Goal: Book appointment/travel/reservation

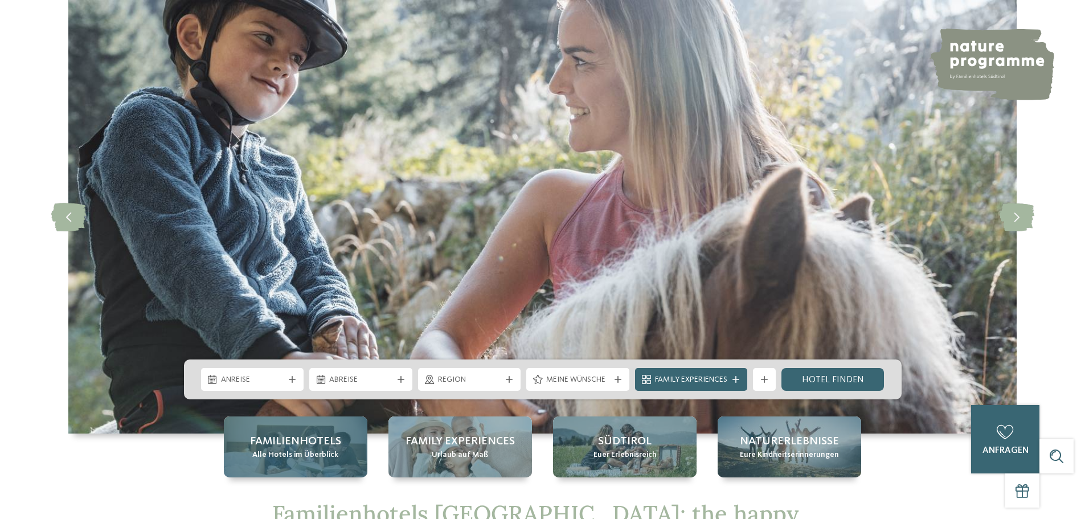
scroll to position [114, 0]
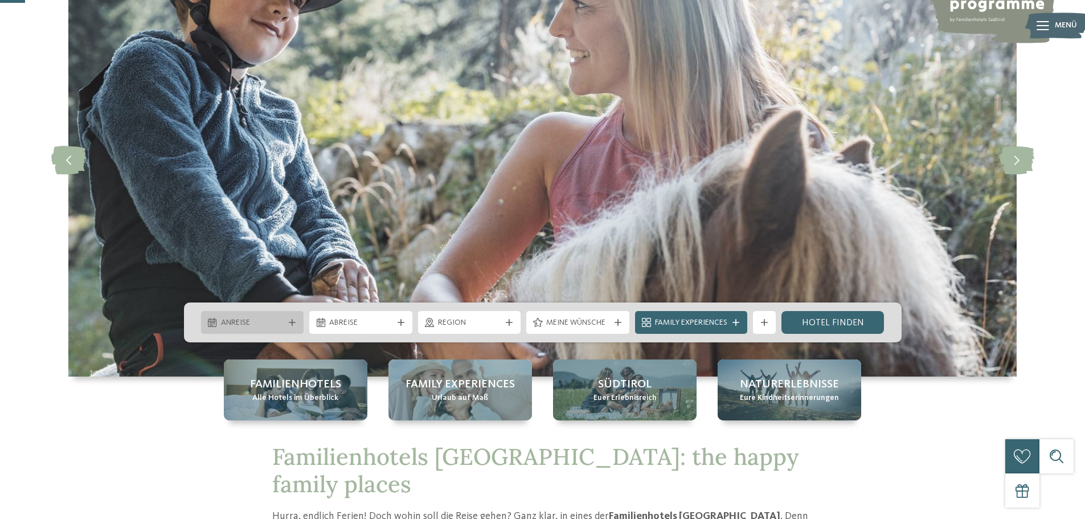
click at [267, 328] on span "Anreise" at bounding box center [252, 322] width 63 height 11
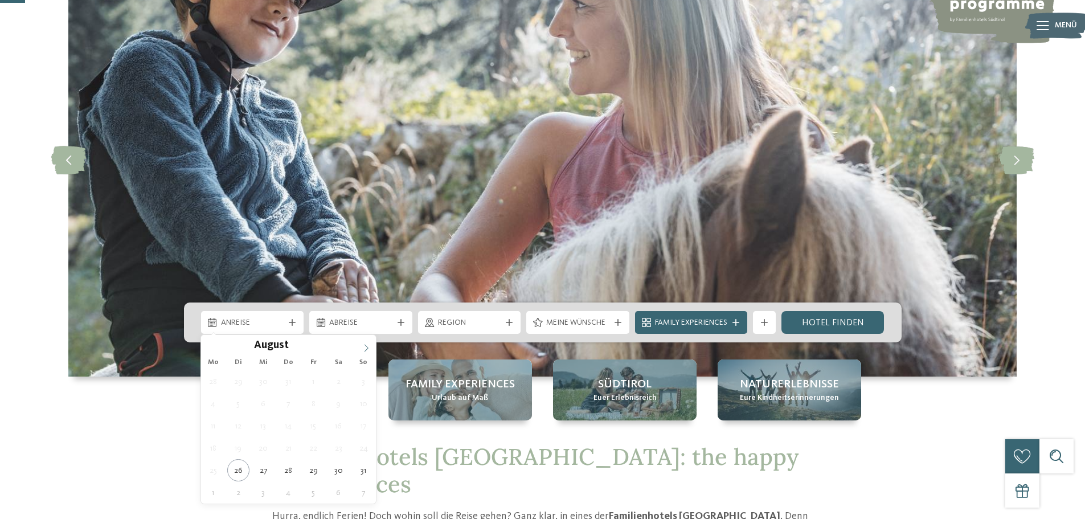
click at [371, 347] on span at bounding box center [365, 344] width 19 height 19
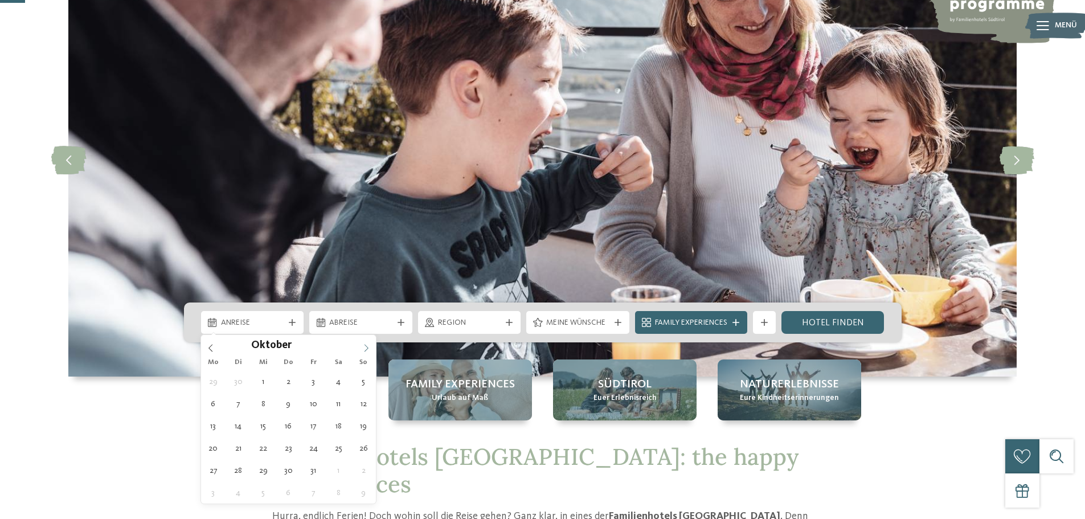
click at [371, 347] on span at bounding box center [365, 344] width 19 height 19
type div "[DATE]"
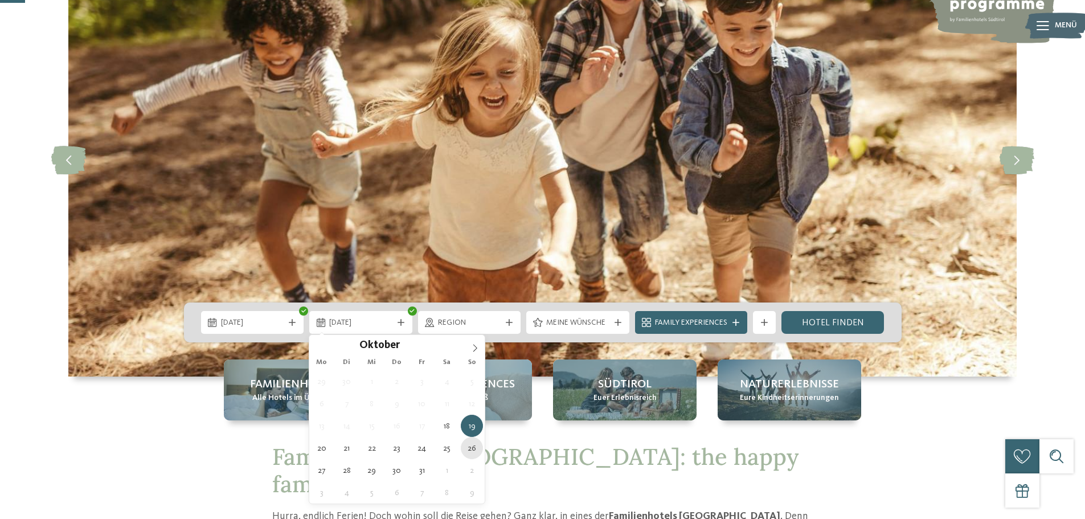
type div "[DATE]"
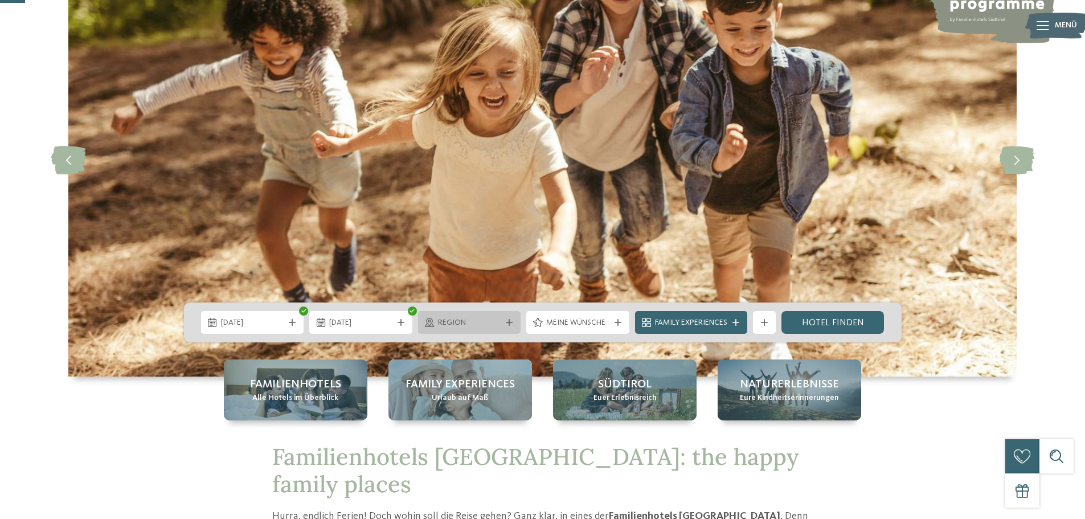
click at [480, 326] on span "Region" at bounding box center [469, 322] width 63 height 11
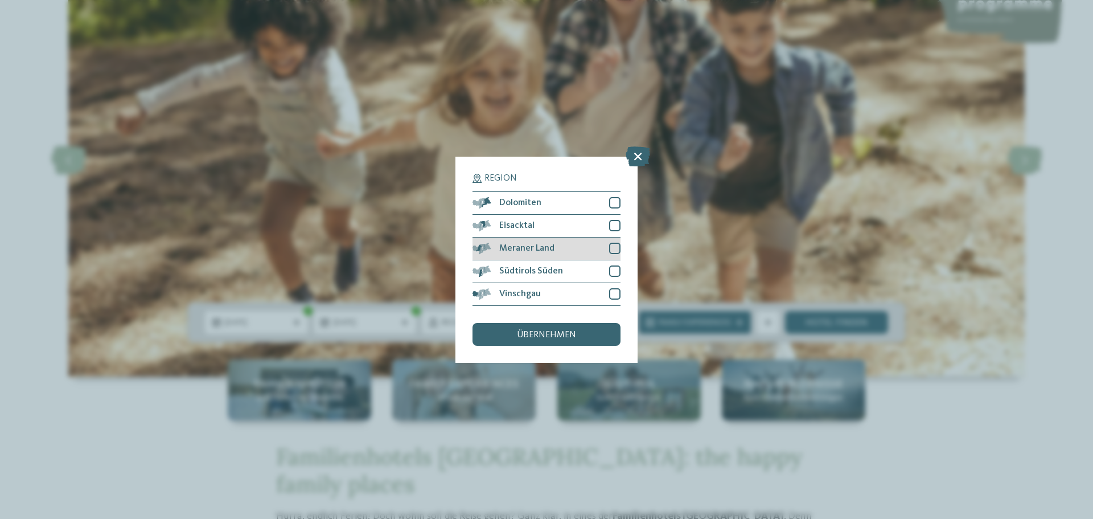
click at [613, 248] on div at bounding box center [614, 248] width 11 height 11
click at [615, 273] on div at bounding box center [614, 270] width 11 height 11
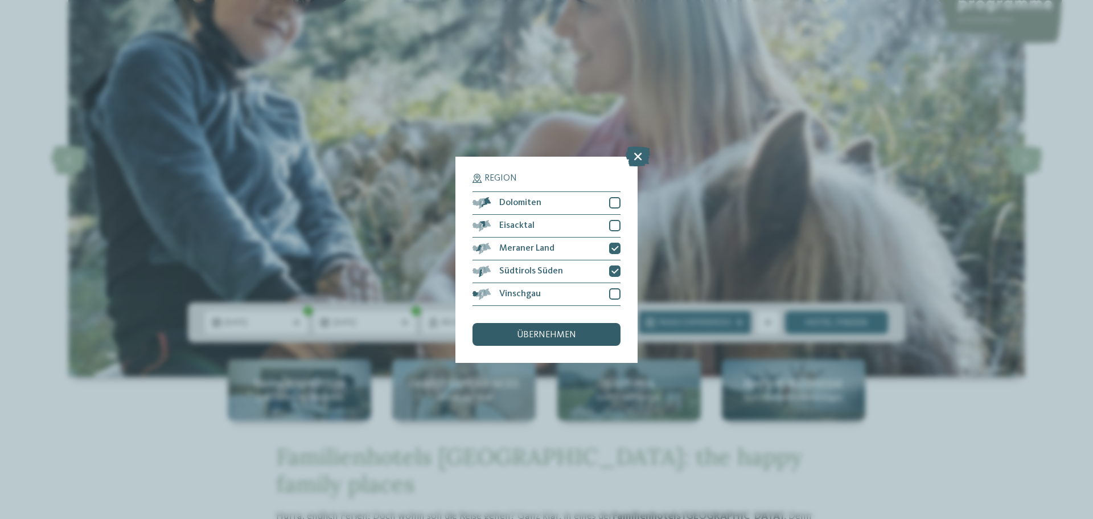
click at [578, 339] on div "übernehmen" at bounding box center [547, 334] width 148 height 23
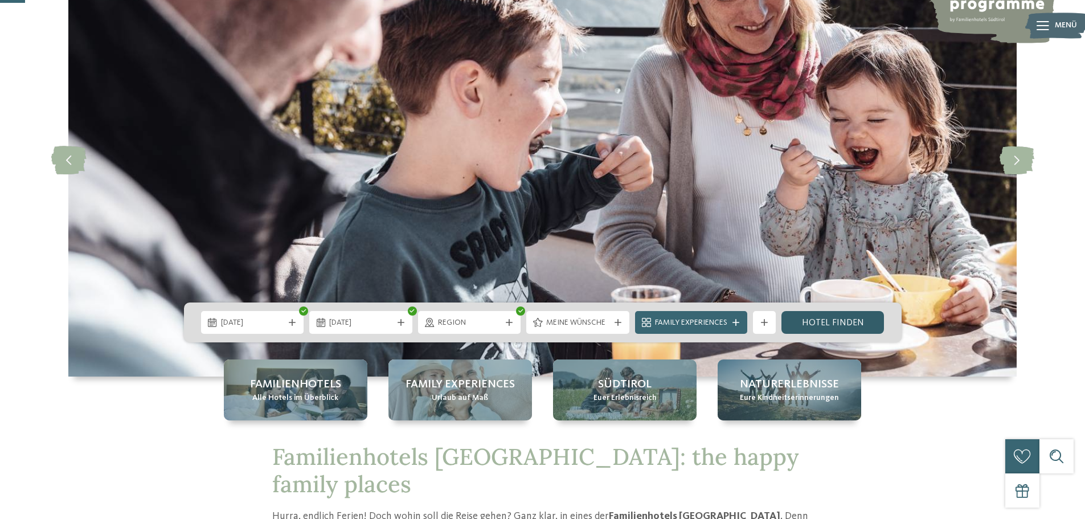
click at [802, 321] on link "Hotel finden" at bounding box center [832, 322] width 103 height 23
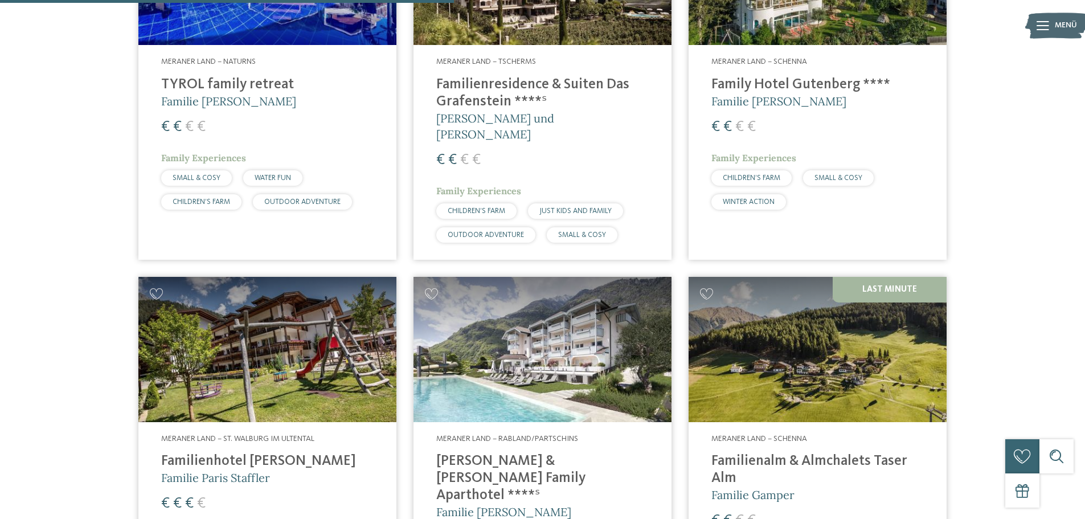
scroll to position [431, 0]
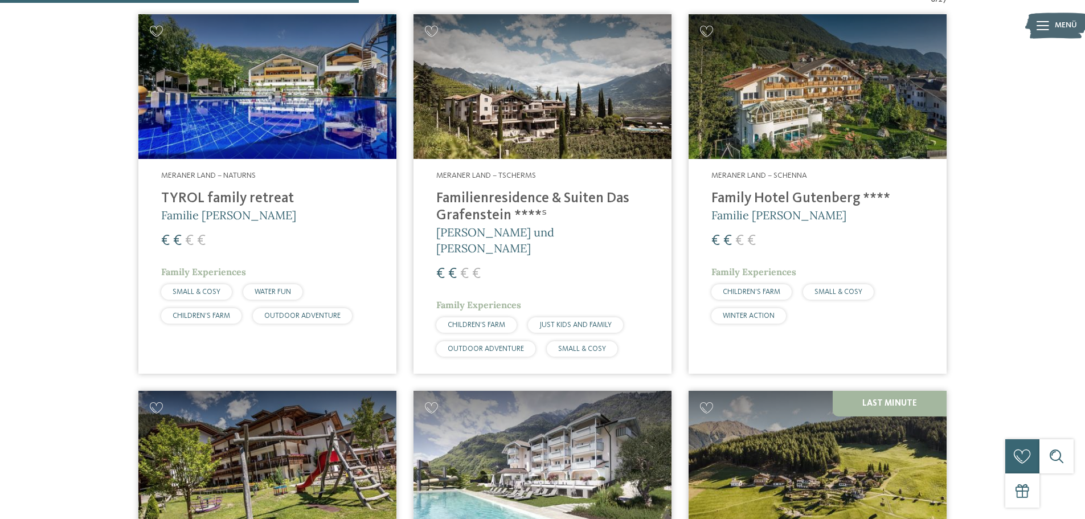
click at [291, 125] on img at bounding box center [267, 86] width 258 height 145
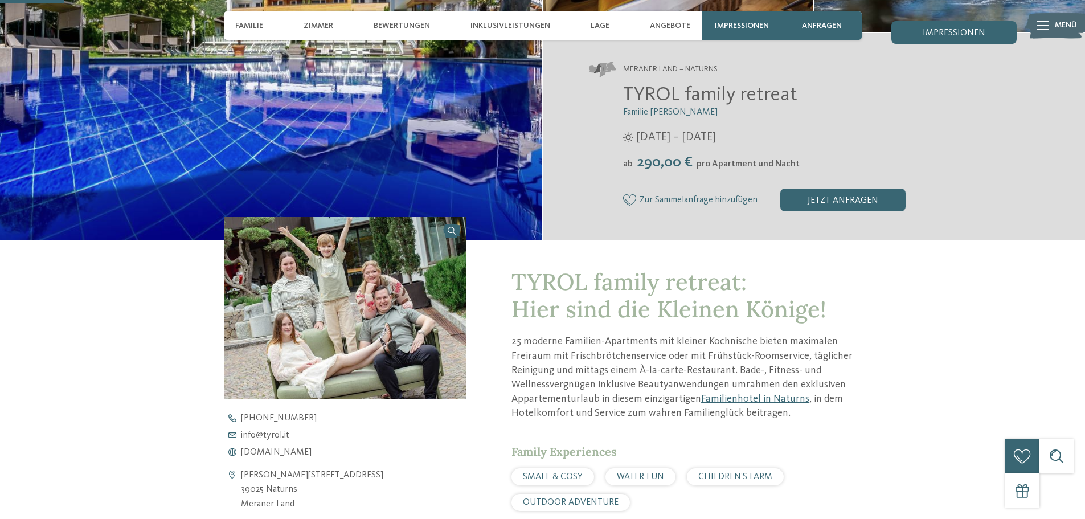
scroll to position [342, 0]
